Goal: Information Seeking & Learning: Learn about a topic

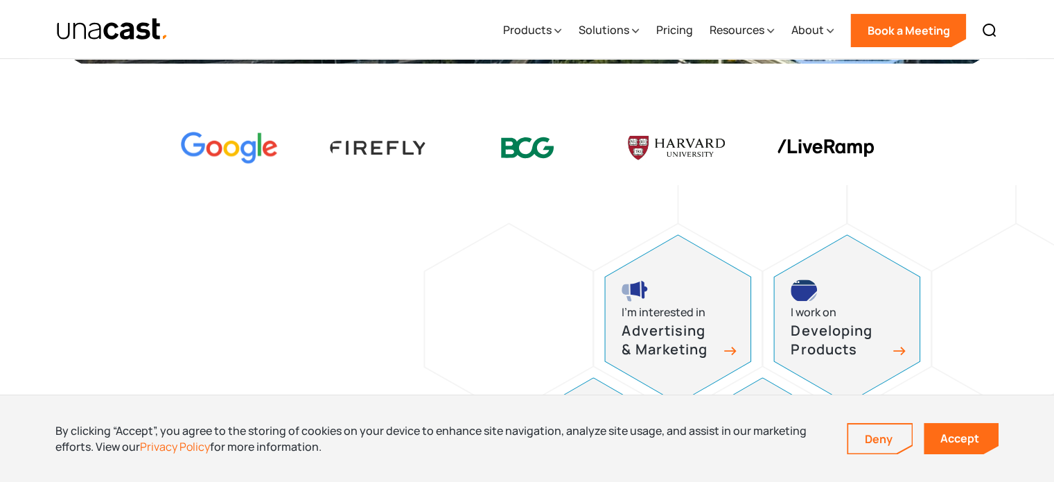
scroll to position [413, 0]
click at [927, 437] on link "Accept" at bounding box center [961, 438] width 75 height 31
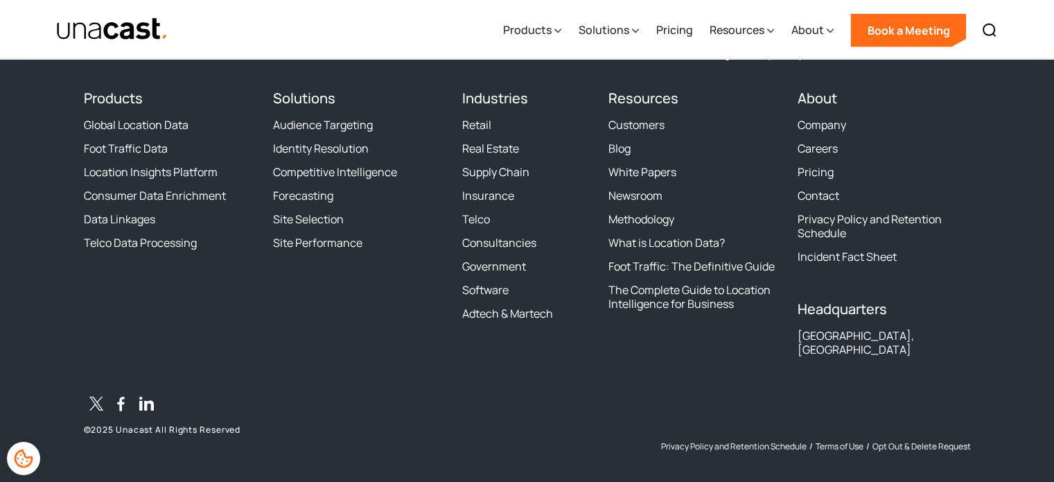
scroll to position [4356, 0]
click at [835, 154] on link "Careers" at bounding box center [818, 148] width 40 height 14
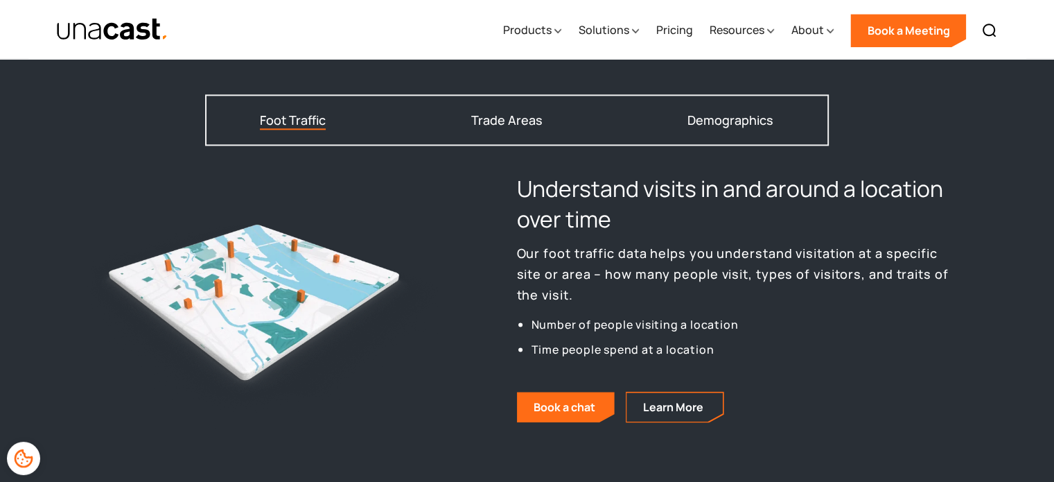
scroll to position [1790, 0]
click at [544, 110] on div "Foot Traffic Trade Areas Demographics" at bounding box center [517, 120] width 624 height 51
click at [502, 122] on div "Trade Areas" at bounding box center [506, 120] width 71 height 12
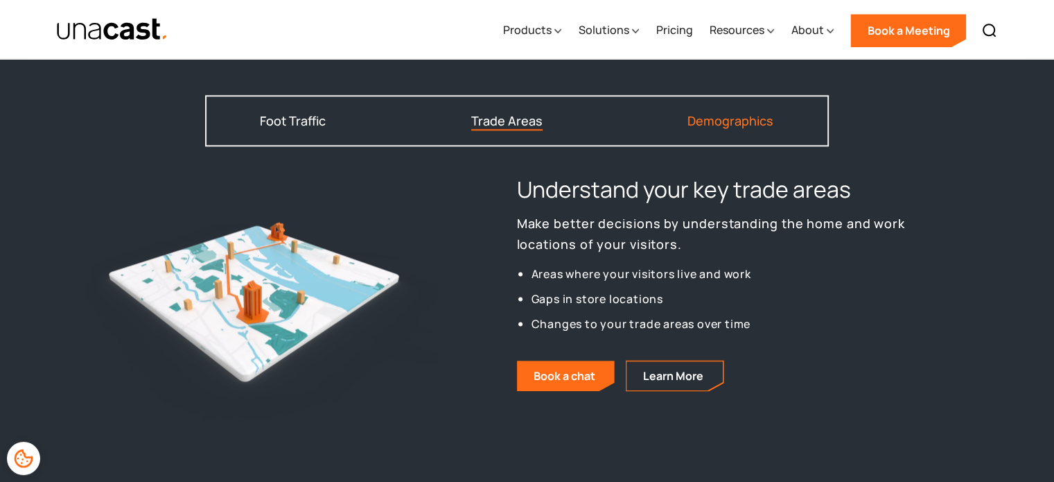
click at [735, 121] on div "Demographics" at bounding box center [731, 120] width 86 height 12
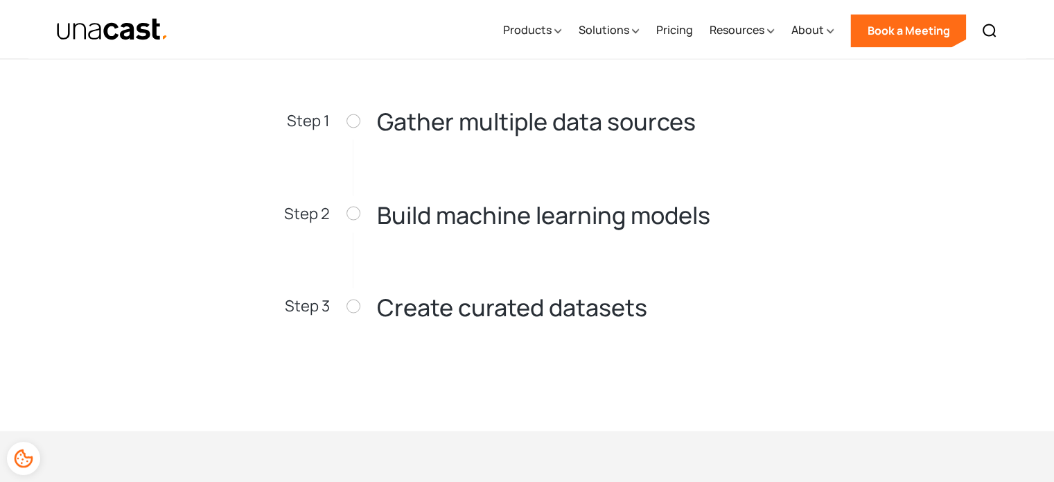
scroll to position [2479, 0]
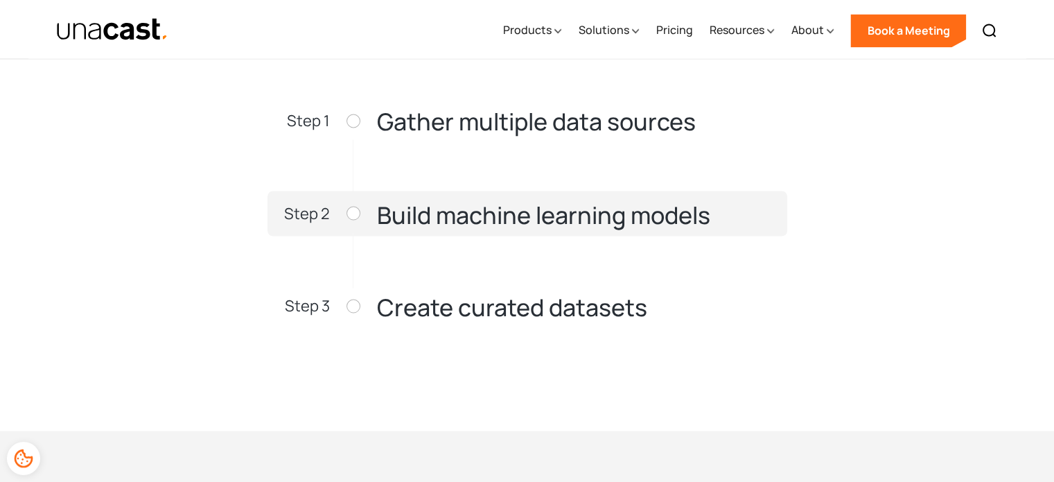
click at [584, 214] on h3 "Build machine learning models" at bounding box center [543, 215] width 333 height 26
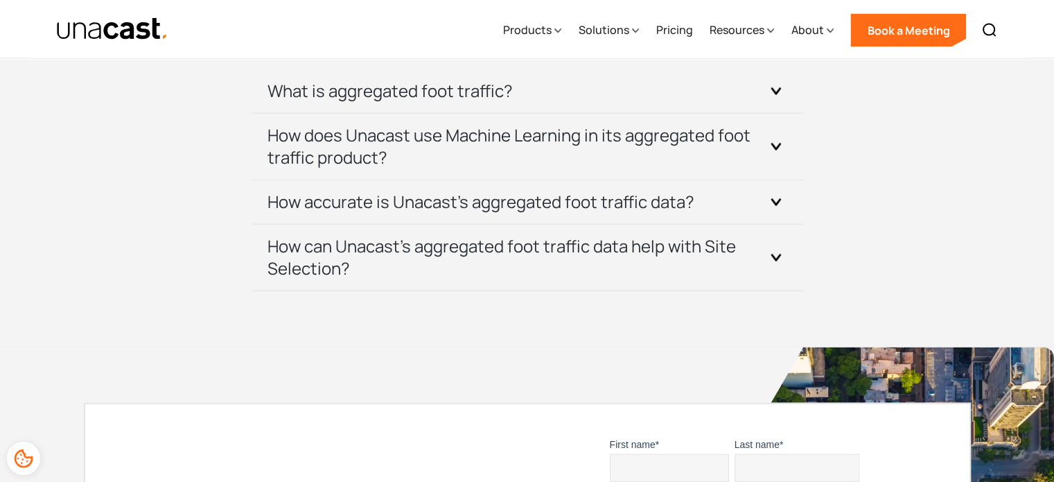
scroll to position [3109, 0]
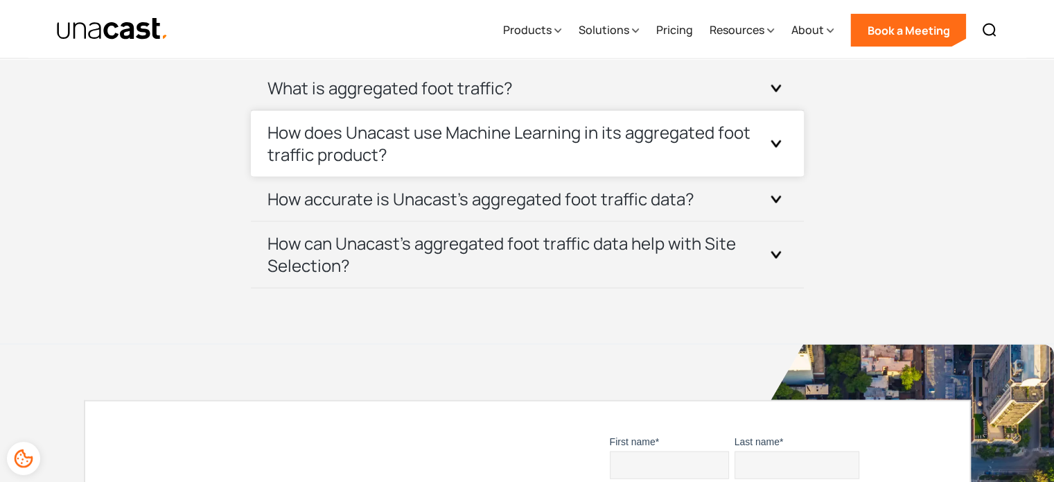
click at [700, 147] on h3 "How does Unacast use Machine Learning in its aggregated foot traffic product?" at bounding box center [511, 143] width 487 height 44
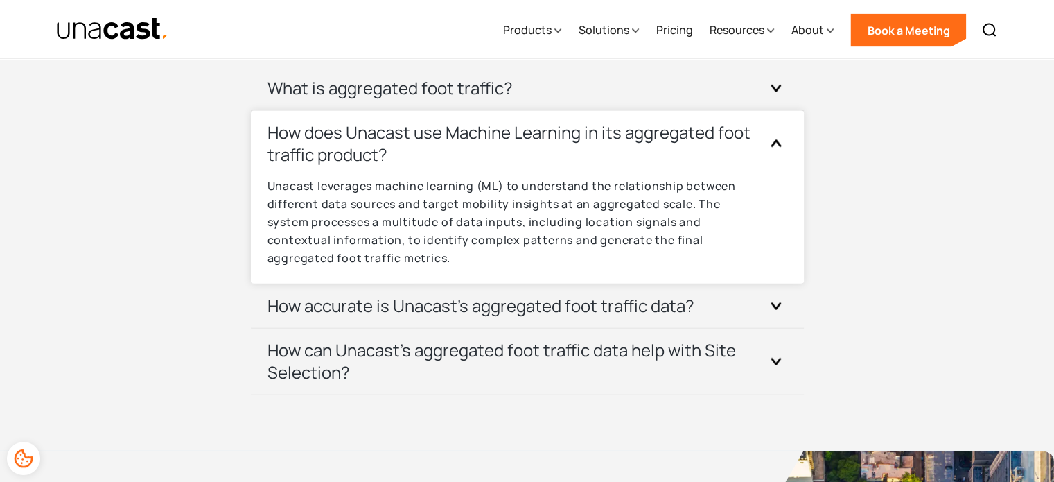
click at [692, 165] on div "How does Unacast use Machine Learning in its aggregated foot traffic product?" at bounding box center [528, 144] width 520 height 66
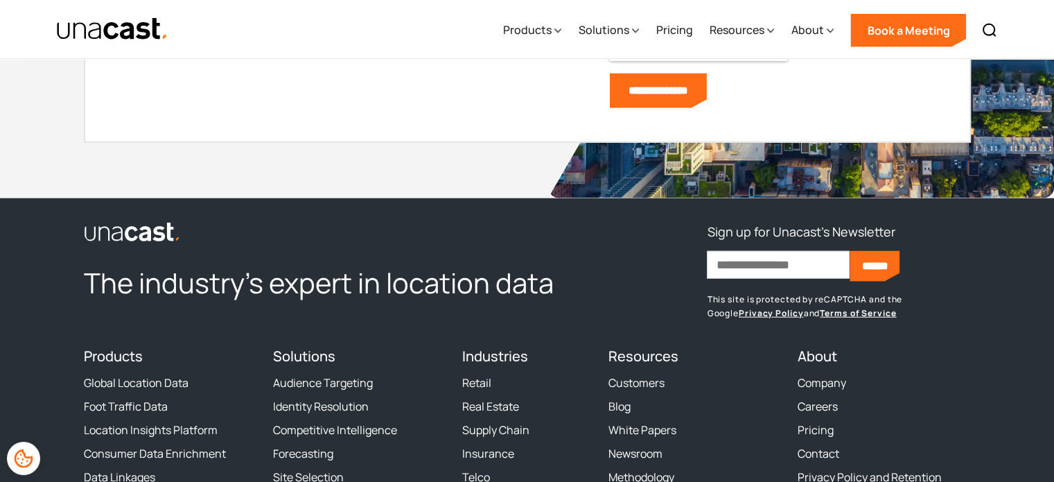
scroll to position [3692, 0]
